Goal: Information Seeking & Learning: Learn about a topic

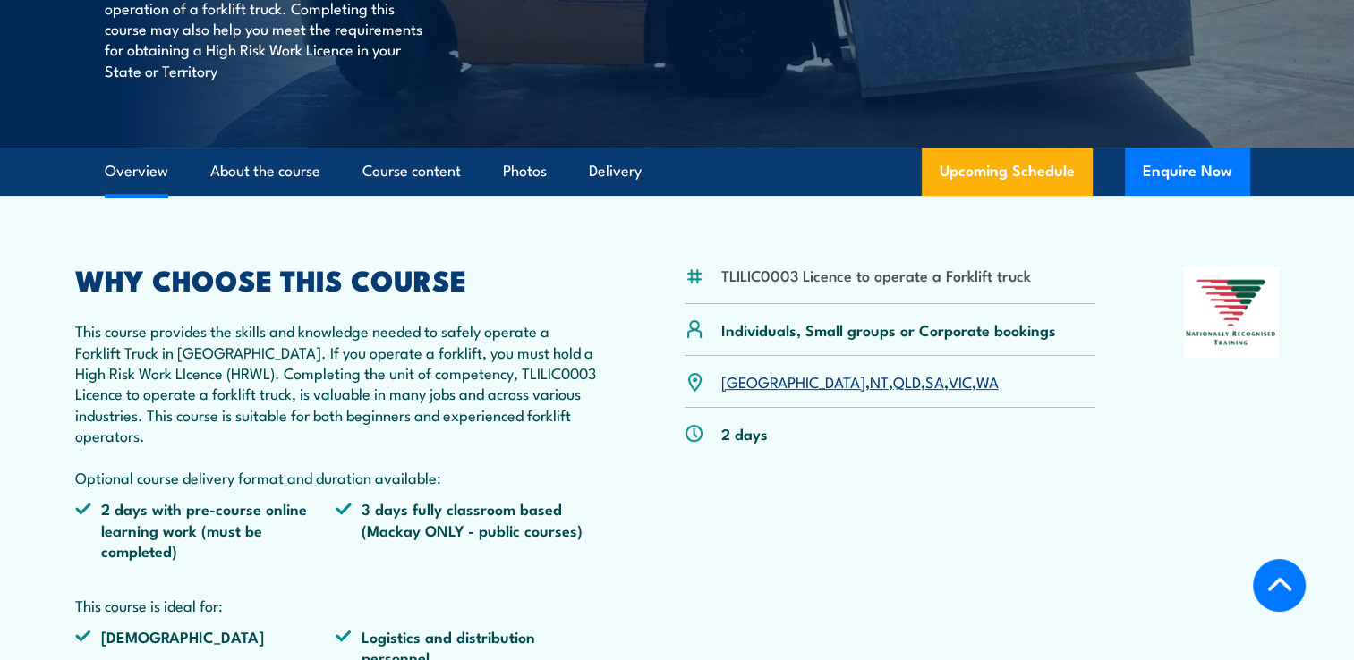
scroll to position [429, 0]
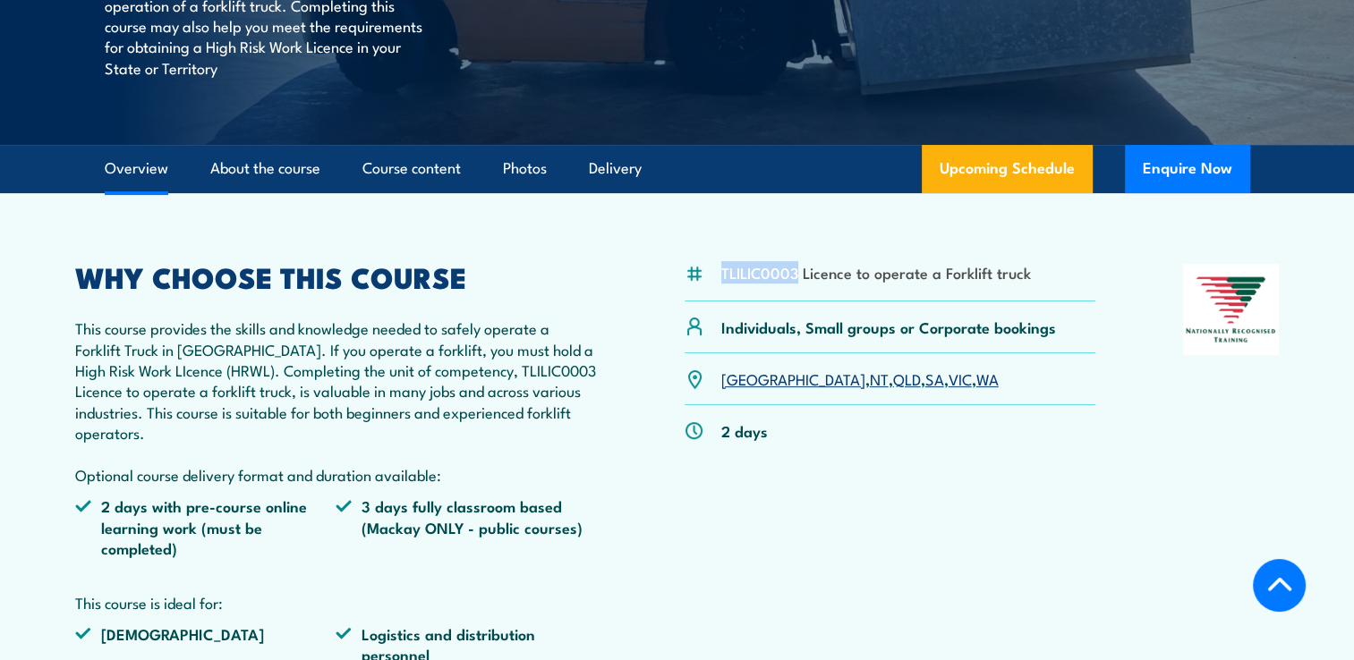
drag, startPoint x: 720, startPoint y: 272, endPoint x: 798, endPoint y: 277, distance: 78.0
click at [798, 277] on li "TLILIC0003 Licence to operate a Forklift truck" at bounding box center [876, 272] width 310 height 21
copy li "TLILIC0003"
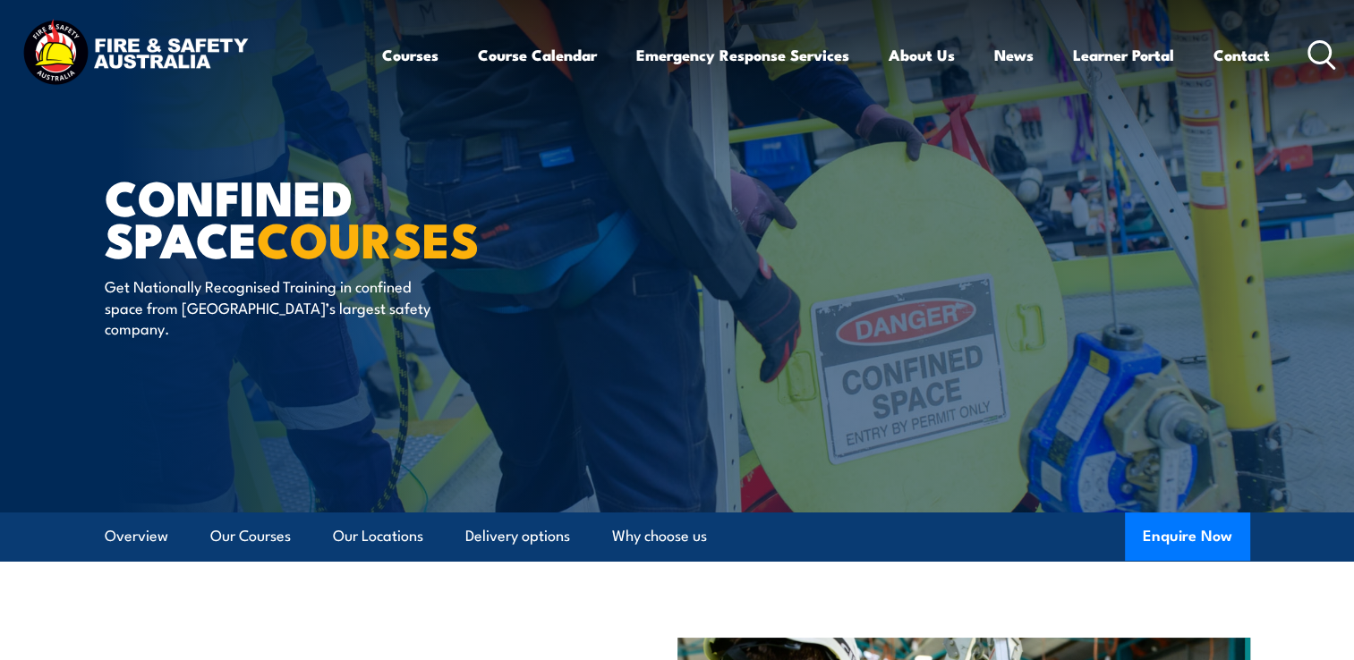
scroll to position [242, 0]
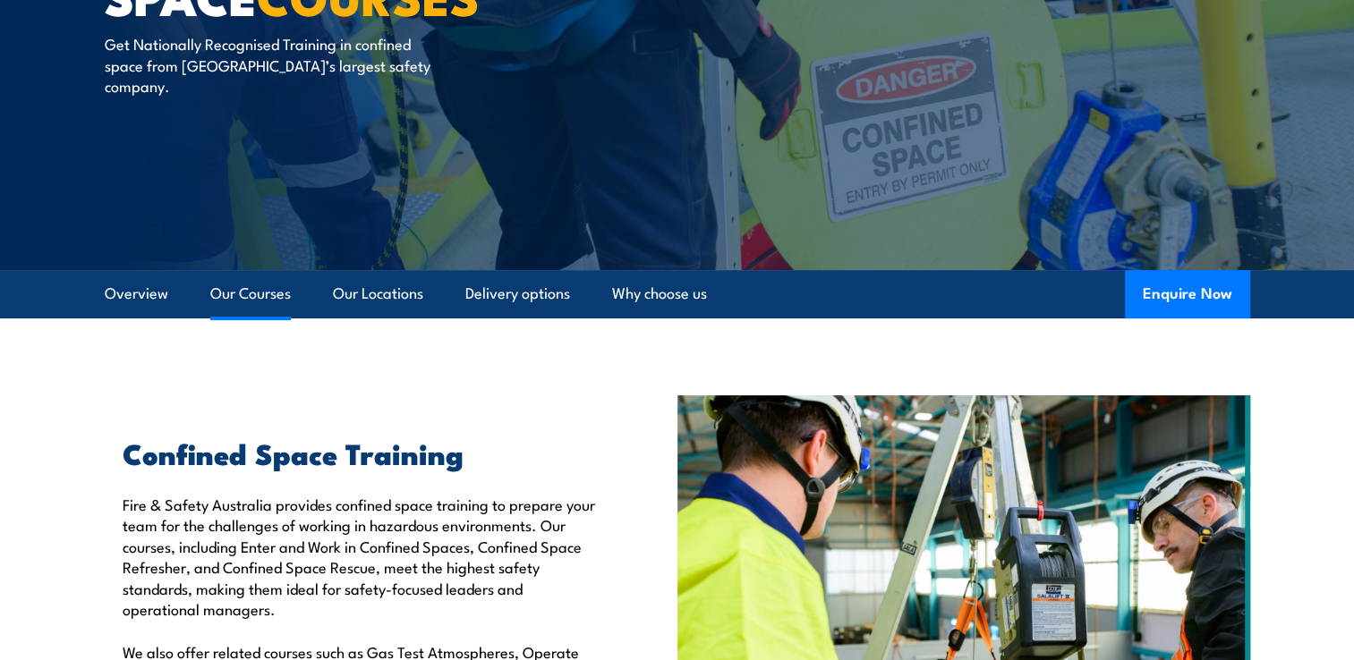
click at [254, 299] on link "Our Courses" at bounding box center [250, 293] width 81 height 47
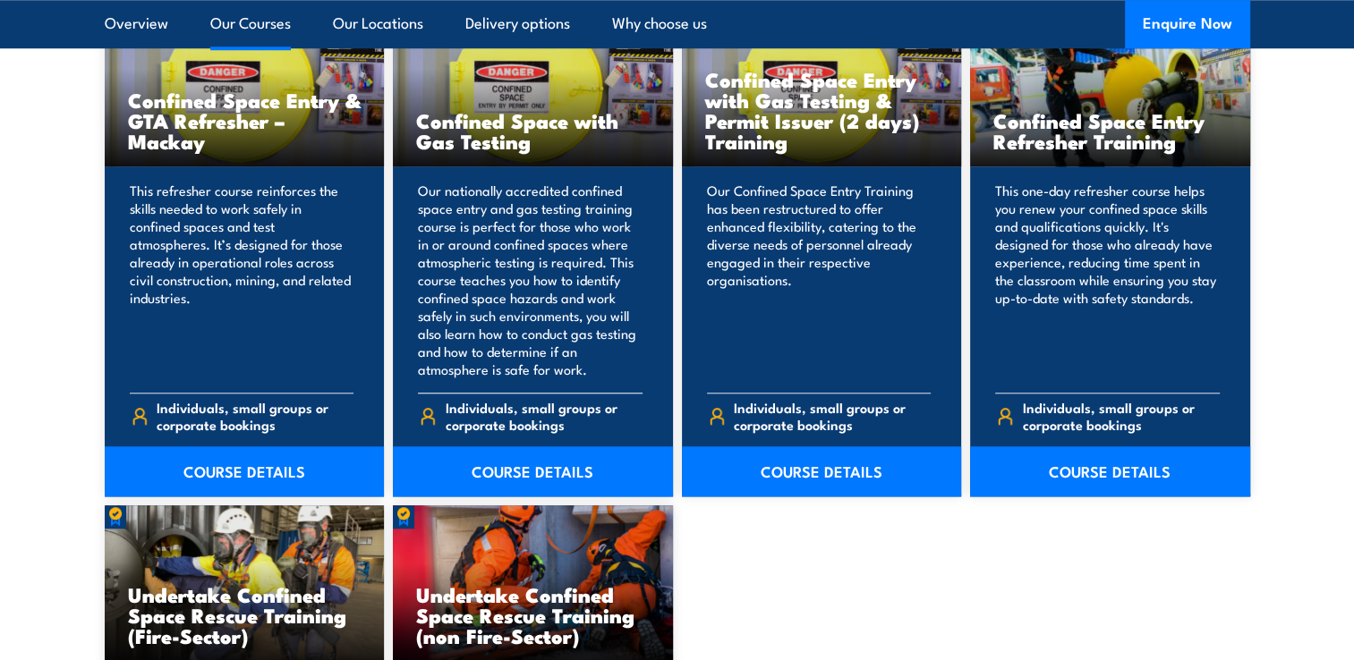
scroll to position [1513, 0]
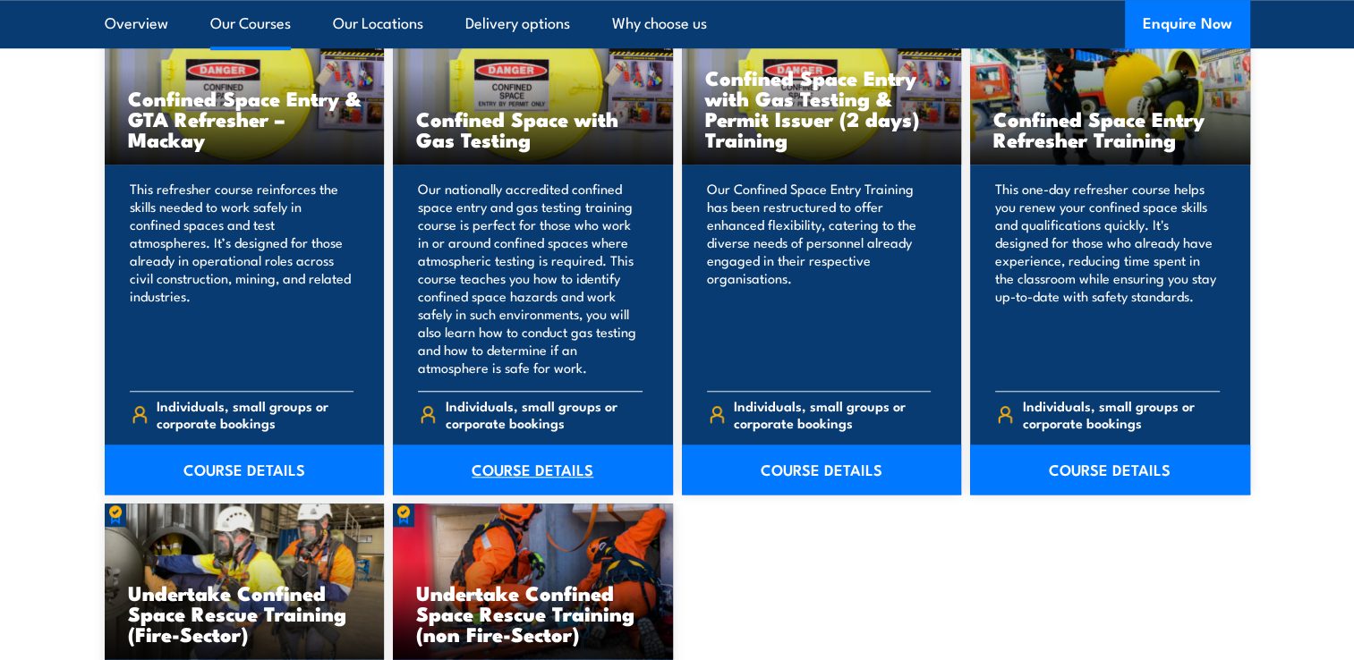
click at [528, 475] on link "COURSE DETAILS" at bounding box center [533, 470] width 280 height 50
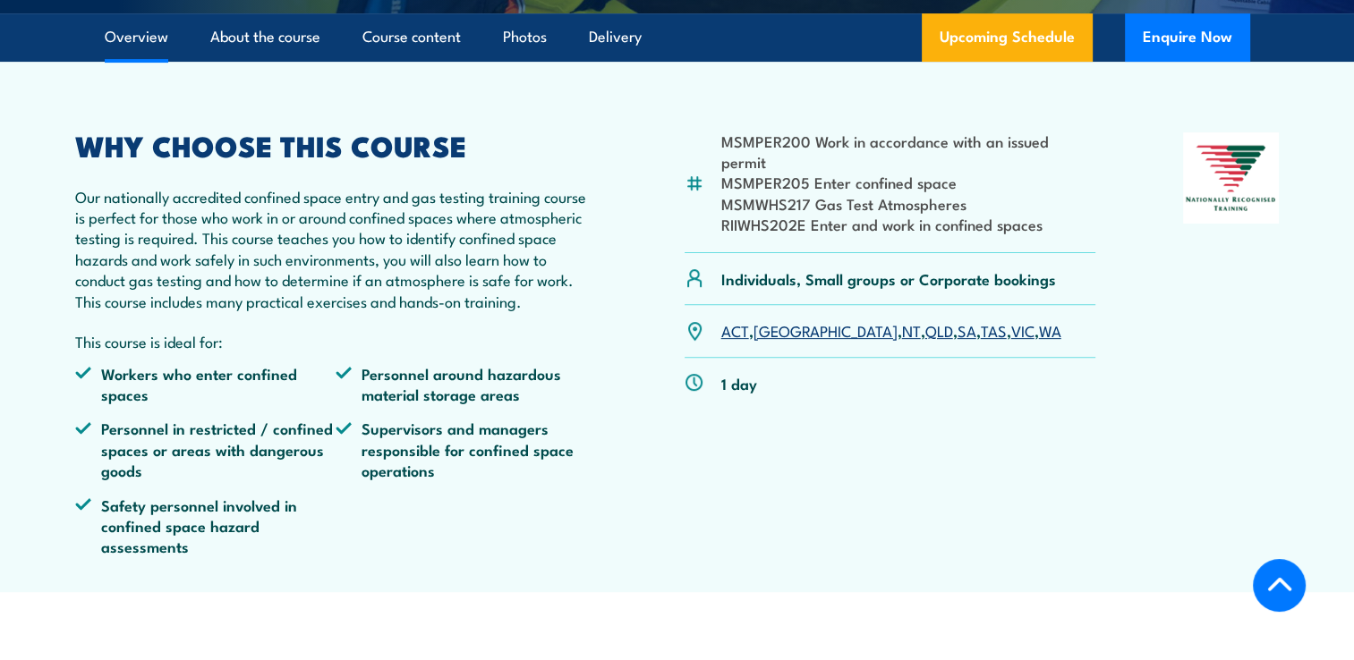
scroll to position [580, 0]
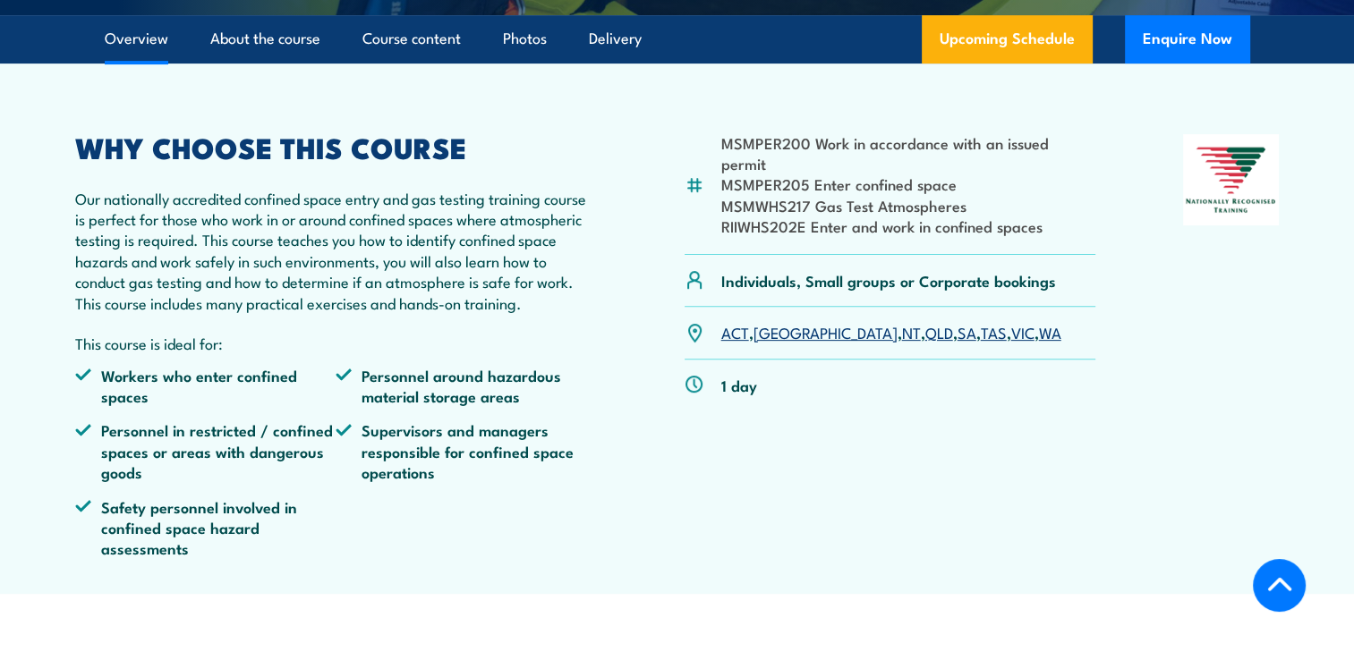
click at [965, 236] on li "RIIWHS202E Enter and work in confined spaces" at bounding box center [908, 226] width 375 height 21
drag, startPoint x: 719, startPoint y: 244, endPoint x: 808, endPoint y: 253, distance: 89.0
click at [808, 236] on li "RIIWHS202E Enter and work in confined spaces" at bounding box center [908, 226] width 375 height 21
copy li "RIIWHS202E"
click at [640, 297] on div "MSMPER200 Work in accordance with an issued permit MSMPER205 Enter confined spa…" at bounding box center [677, 353] width 1204 height 438
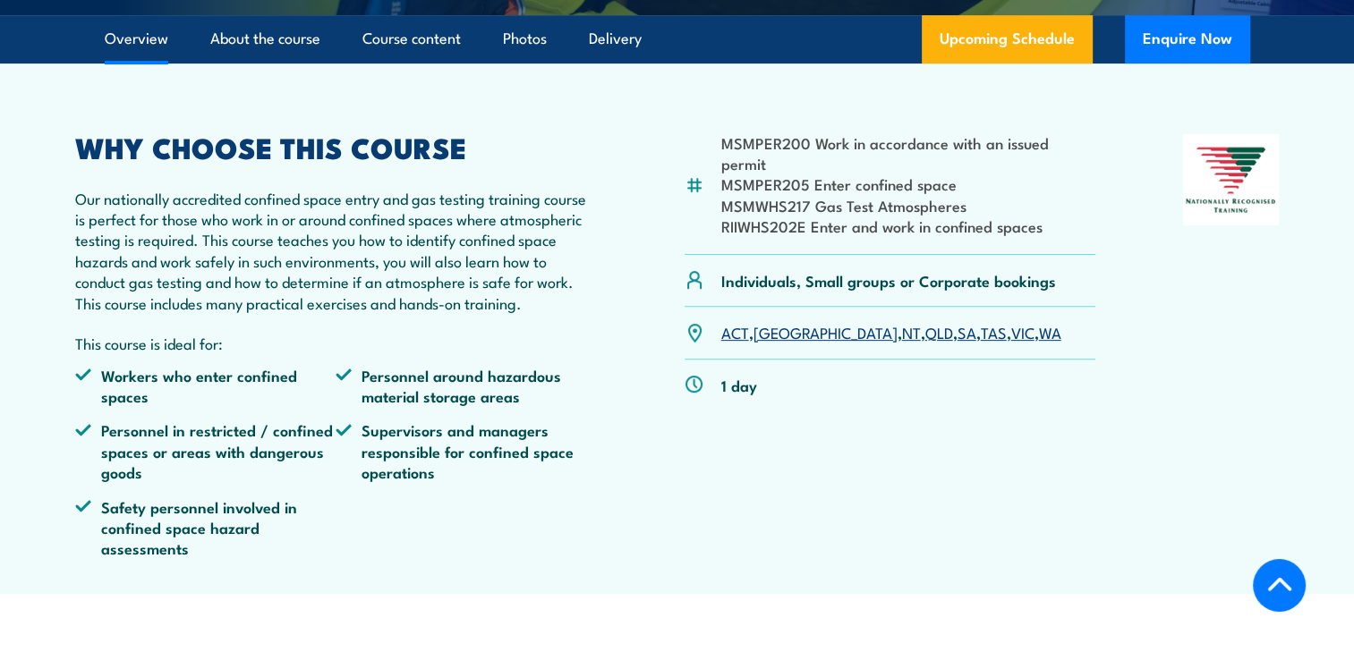
click at [763, 194] on li "MSMPER205 Enter confined space" at bounding box center [908, 184] width 375 height 21
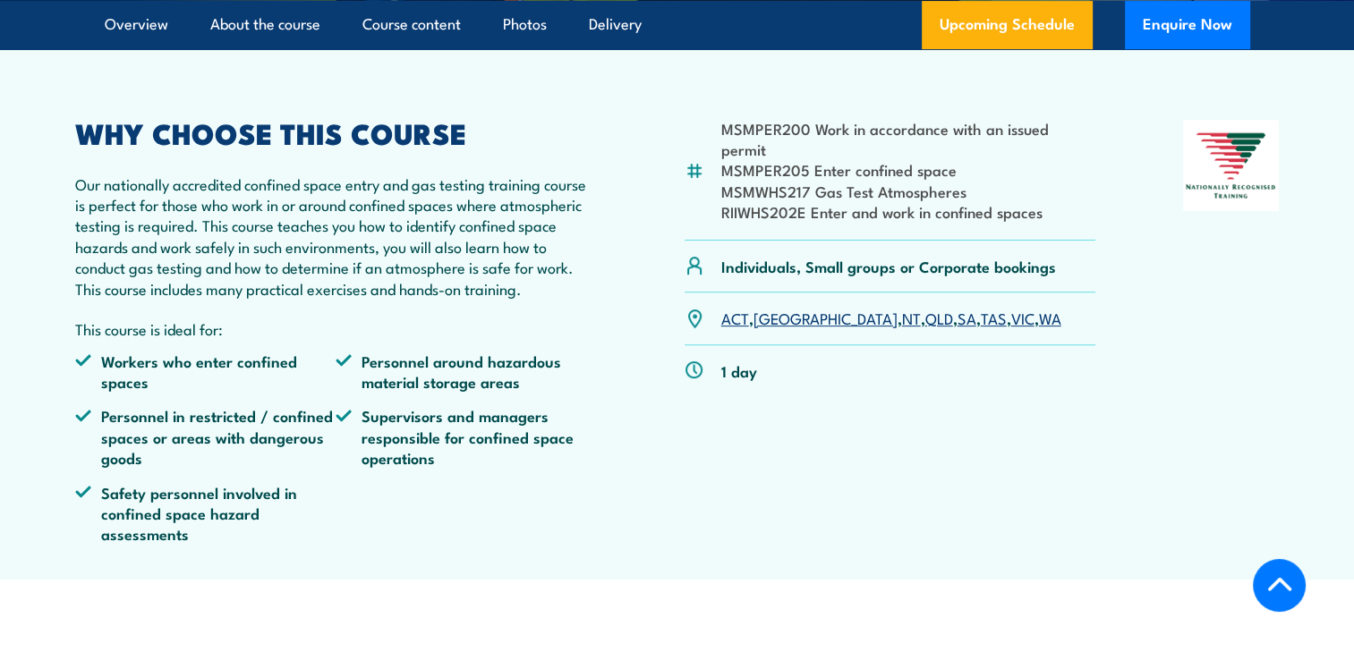
scroll to position [404, 0]
